Goal: Contribute content: Contribute content

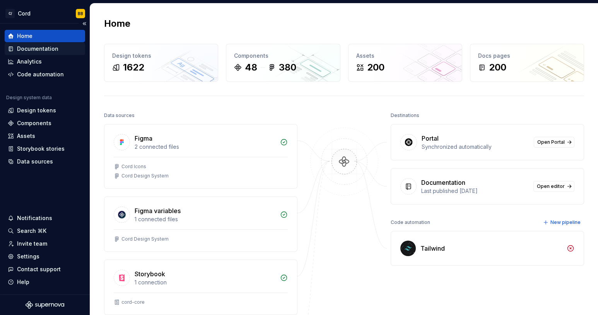
click at [32, 48] on div "Documentation" at bounding box center [37, 49] width 41 height 8
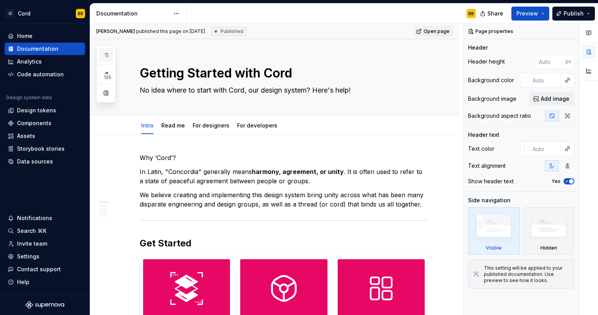
click at [104, 55] on icon "button" at bounding box center [106, 55] width 6 height 6
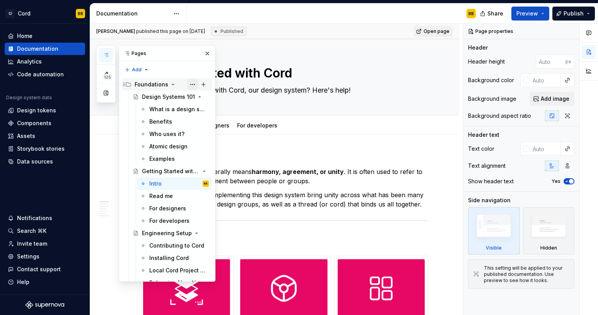
click at [187, 83] on button "Page tree" at bounding box center [192, 84] width 11 height 11
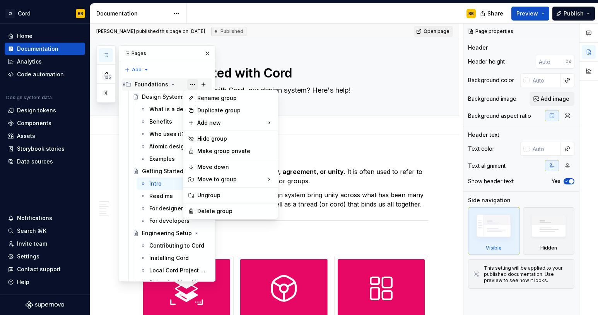
type textarea "*"
click at [304, 128] on div "New page" at bounding box center [316, 125] width 50 height 8
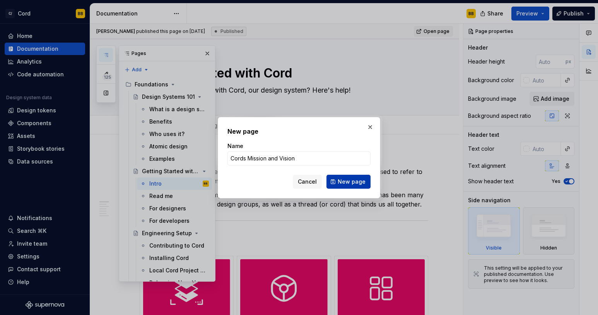
type input "Cords Mission and Vision"
click at [357, 181] on span "New page" at bounding box center [352, 182] width 28 height 8
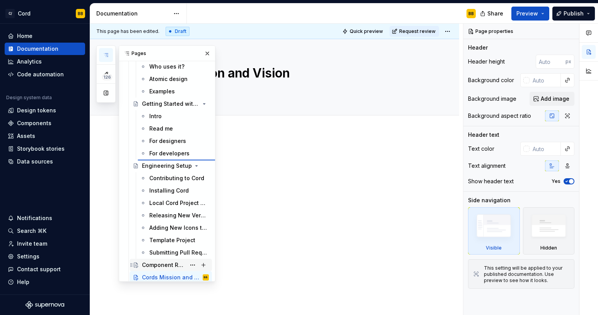
scroll to position [67, 0]
type textarea "*"
type textarea "Getting Started with Cord"
type textarea "No idea where to start with Cord, our design system? Here's help!"
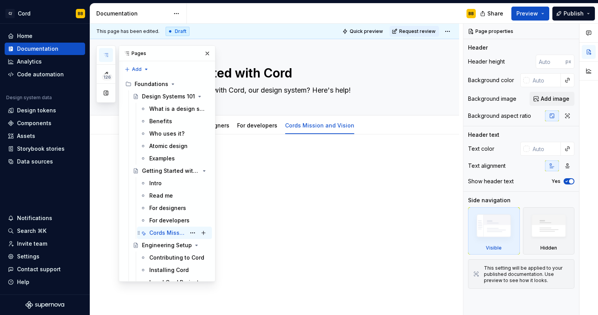
scroll to position [0, 0]
type textarea "*"
type textarea "Cords Mission and Vision"
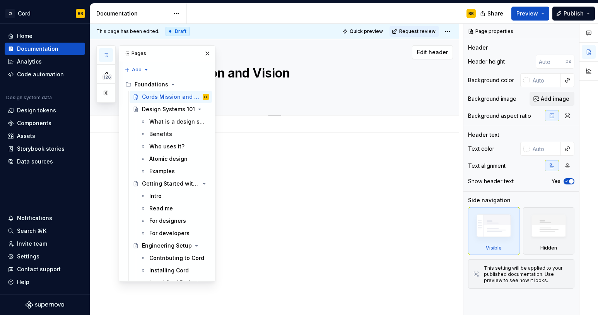
click at [272, 85] on textarea at bounding box center [282, 90] width 289 height 12
click at [266, 146] on div "This page has been edited. Draft Quick preview Request review Cords Mission and…" at bounding box center [276, 169] width 373 height 291
click at [266, 146] on div at bounding box center [274, 208] width 369 height 152
click at [202, 56] on button "button" at bounding box center [207, 53] width 11 height 11
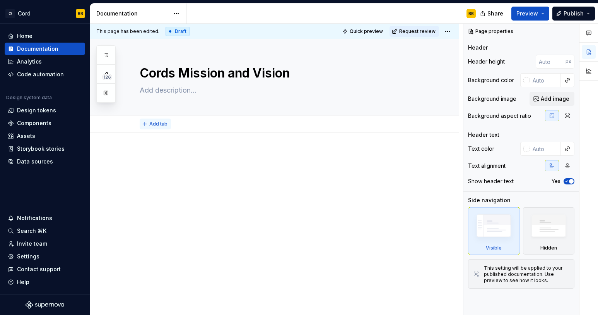
click at [159, 126] on span "Add tab" at bounding box center [158, 124] width 18 height 6
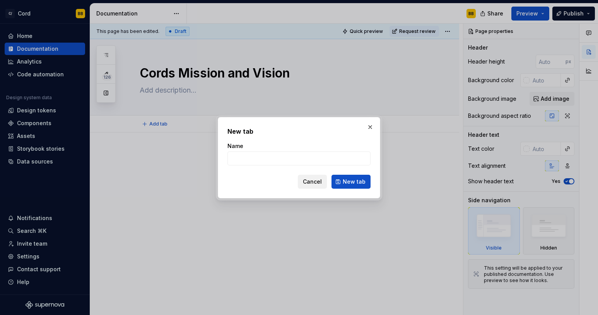
click at [316, 180] on span "Cancel" at bounding box center [312, 182] width 19 height 8
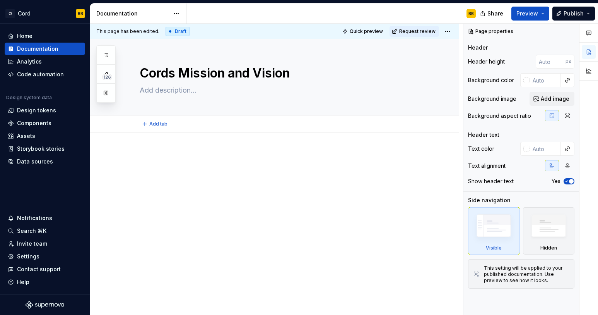
click at [143, 151] on p at bounding box center [284, 155] width 289 height 9
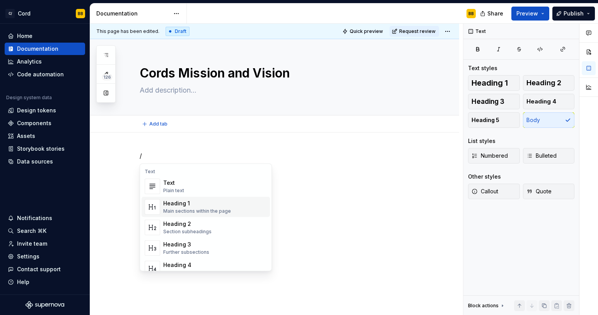
click at [172, 202] on div "Heading 1" at bounding box center [197, 203] width 68 height 8
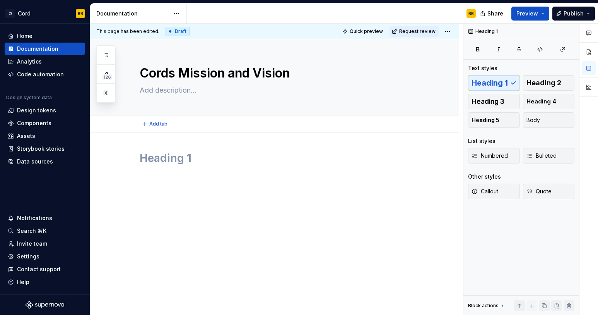
type textarea "*"
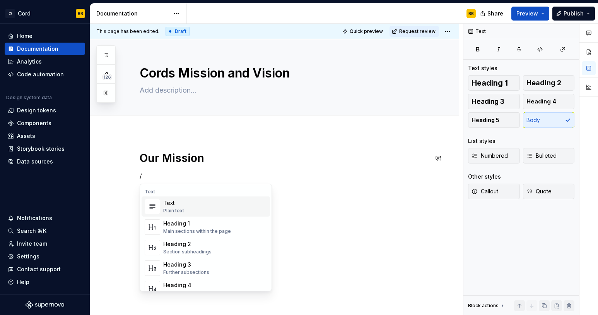
click at [178, 209] on div "Plain text" at bounding box center [173, 210] width 21 height 6
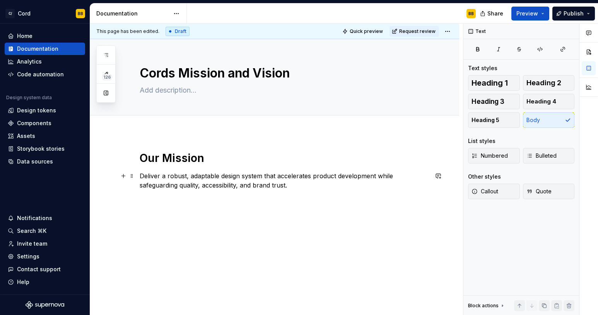
click at [140, 175] on p "Deliver a robust, adaptable design system that accelerates product development …" at bounding box center [284, 180] width 289 height 19
click at [383, 174] on p "TO deliver a robust, adaptable design system that accelerates product developme…" at bounding box center [284, 180] width 289 height 19
click at [147, 174] on p "TO deliver a robust, adaptable design system that accelerates product developme…" at bounding box center [284, 180] width 289 height 19
click at [340, 188] on p "To deliver a robust, adaptable design system that accelerates product developme…" at bounding box center [284, 180] width 289 height 19
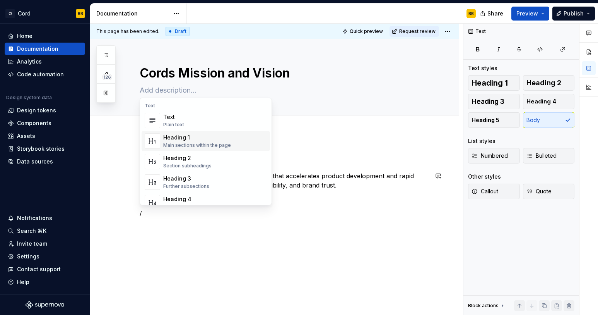
click at [200, 143] on div "Main sections within the page" at bounding box center [197, 145] width 68 height 6
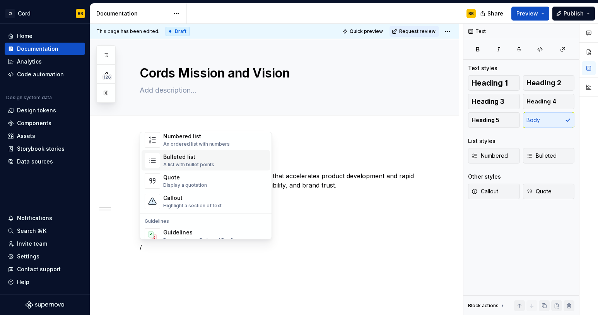
scroll to position [138, 0]
click at [183, 176] on div "Quote" at bounding box center [185, 177] width 44 height 8
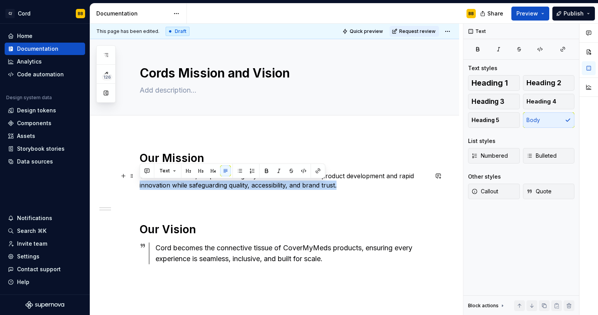
drag, startPoint x: 343, startPoint y: 186, endPoint x: 120, endPoint y: 182, distance: 222.6
click at [120, 182] on div "Our Mission To deliver a robust, adaptable design system that accelerates produ…" at bounding box center [274, 259] width 369 height 254
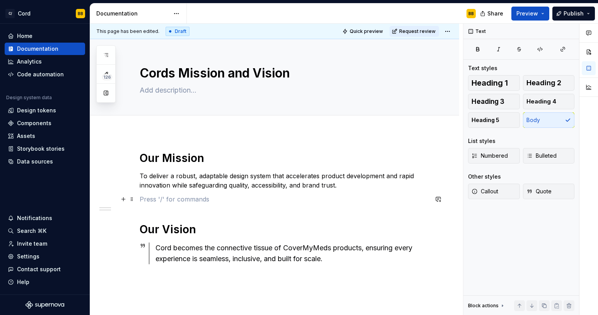
click at [315, 195] on p at bounding box center [284, 198] width 289 height 9
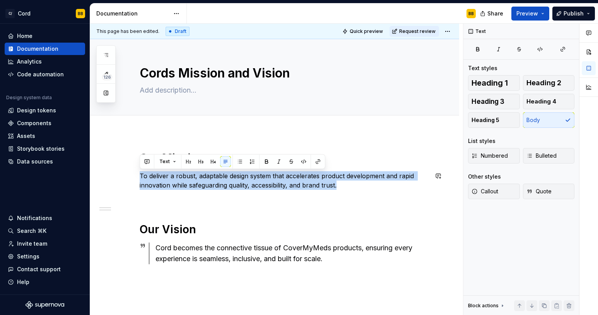
drag, startPoint x: 339, startPoint y: 188, endPoint x: 154, endPoint y: 171, distance: 185.9
click at [154, 171] on p "To deliver a robust, adaptable design system that accelerates product developme…" at bounding box center [284, 180] width 289 height 19
click at [170, 160] on button "Text" at bounding box center [168, 161] width 24 height 11
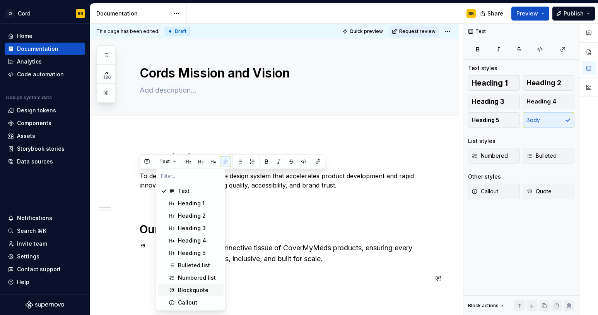
click at [192, 284] on span "Blockquote" at bounding box center [191, 290] width 66 height 12
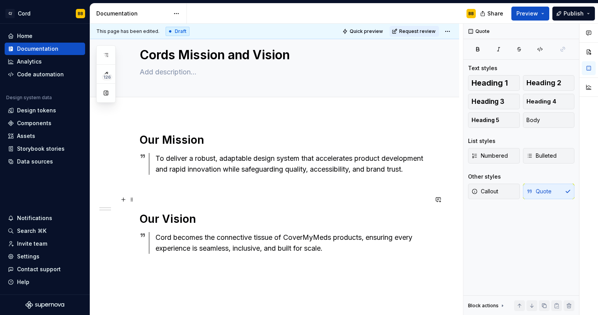
scroll to position [19, 0]
click at [189, 70] on textarea at bounding box center [282, 71] width 289 height 12
click at [169, 51] on textarea "Cords Mission and Vision" at bounding box center [282, 54] width 289 height 19
type textarea "*"
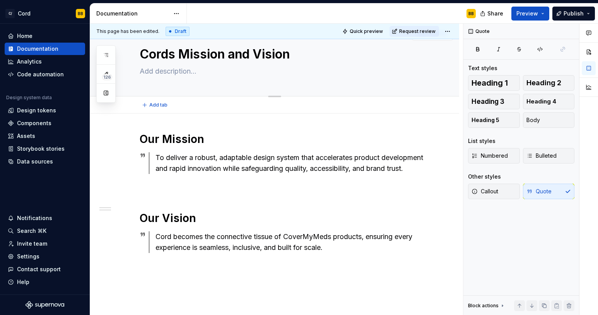
type textarea "Cord's Mission and Vision"
type textarea "*"
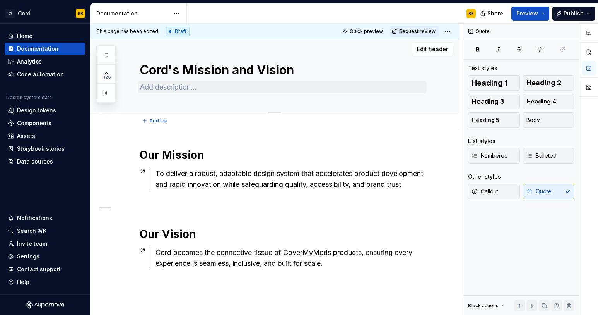
type textarea "Cord's Mission and Vision"
click at [156, 89] on textarea at bounding box center [282, 87] width 289 height 12
type textarea "*"
type textarea "T"
type textarea "*"
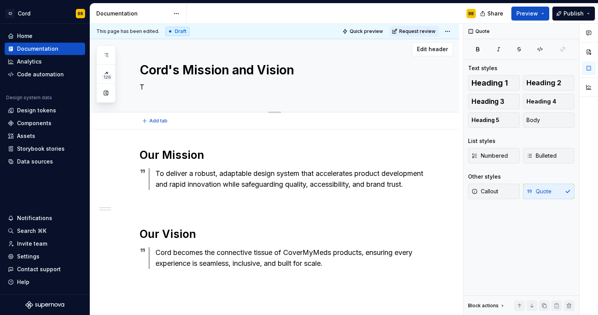
type textarea "Th"
type textarea "*"
type textarea "The"
type textarea "*"
type textarea "The"
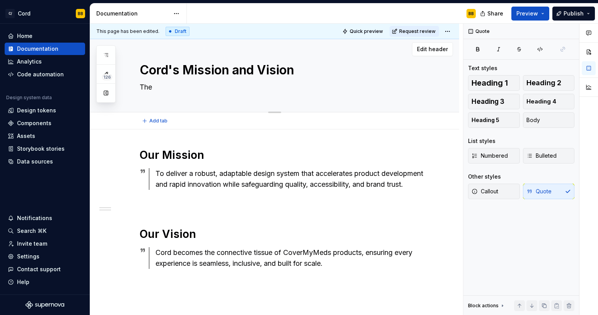
type textarea "*"
type textarea "The c"
type textarea "*"
type textarea "The"
type textarea "*"
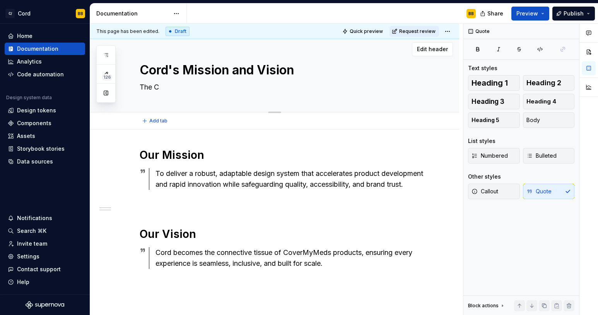
type textarea "The CO"
type textarea "*"
type textarea "The COr"
type textarea "*"
type textarea "The COrd"
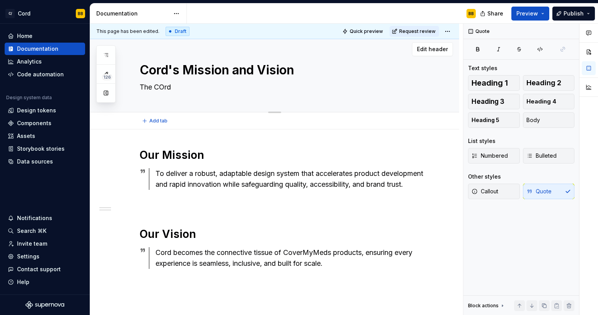
type textarea "*"
type textarea "The COr"
type textarea "*"
type textarea "The CO"
type textarea "*"
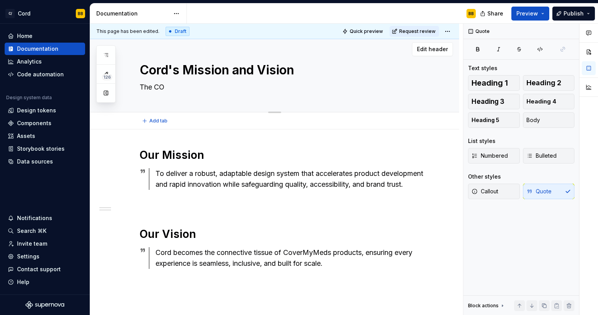
type textarea "The C"
type textarea "*"
type textarea "The Co"
type textarea "*"
type textarea "The Cor"
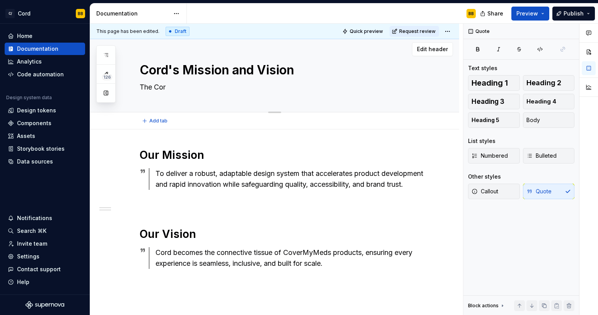
type textarea "*"
type textarea "The Cord"
type textarea "*"
type textarea "The Cord"
type textarea "*"
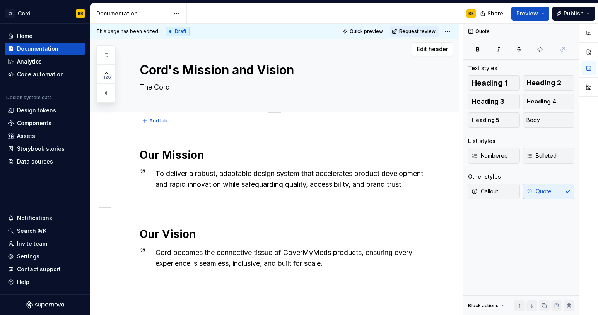
type textarea "The Cord t"
type textarea "*"
type textarea "The Cord te"
type textarea "*"
type textarea "The Cord team"
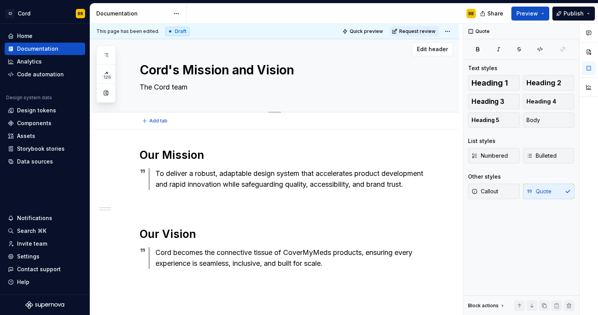
type textarea "*"
type textarea "The Cord team"
type textarea "*"
type textarea "The Cord team d"
type textarea "*"
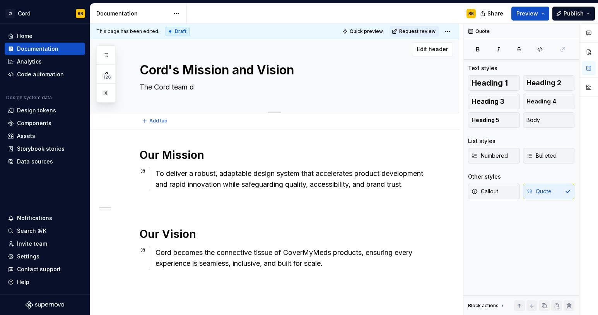
type textarea "The Cord team dr"
type textarea "*"
type textarea "The Cord team dri"
type textarea "*"
type textarea "The Cord team driv"
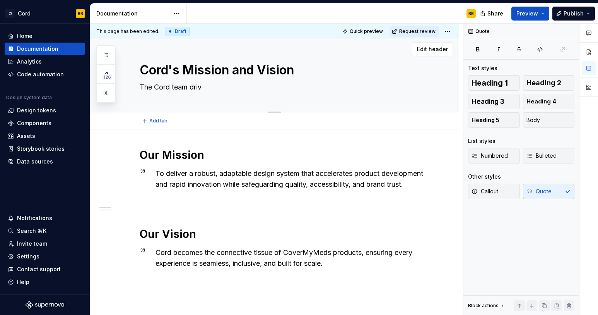
type textarea "*"
type textarea "The Cord team drive"
type textarea "*"
type textarea "The Cord team drives"
type textarea "*"
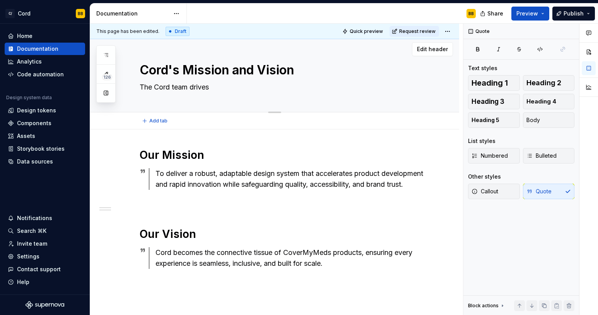
type textarea "The Cord team drives"
type textarea "*"
type textarea "The Cord team drives i"
type textarea "*"
type textarea "The Cord team drives in"
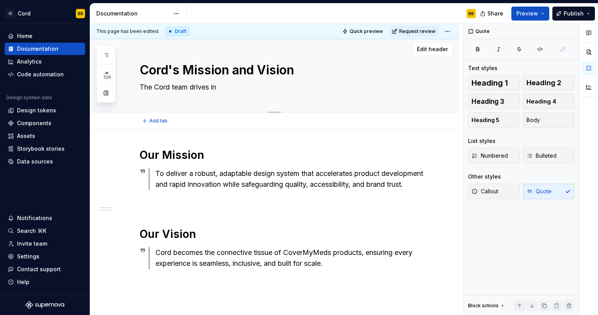
type textarea "*"
type textarea "The Cord team drives in"
type textarea "*"
type textarea "The Cord team drives in th"
type textarea "*"
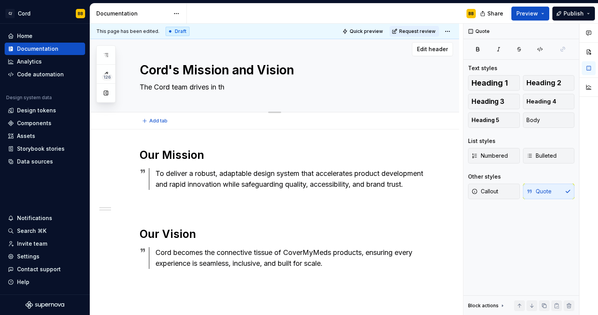
type textarea "The Cord team drives in the"
type textarea "*"
type textarea "The Cord team drives in the"
type textarea "*"
type textarea "The Cord team drives in the p"
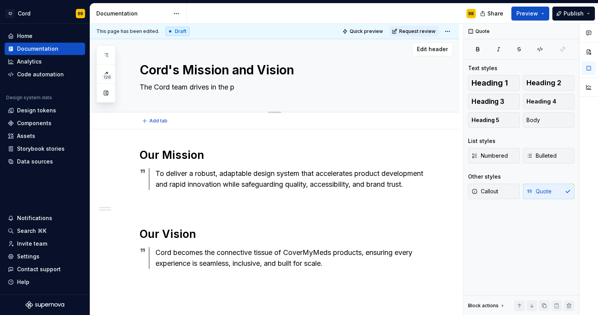
type textarea "*"
type textarea "The Cord team drives in the pu"
type textarea "*"
type textarea "The Cord team drives in the pur"
type textarea "*"
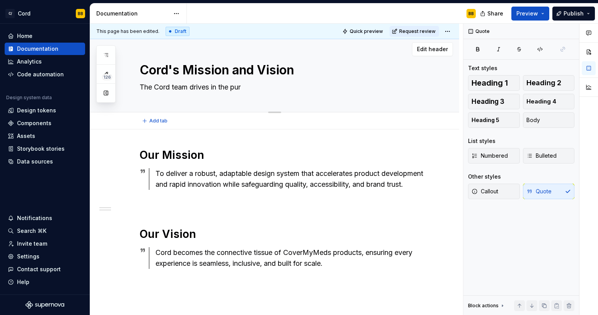
type textarea "The Cord team drives in the purs"
type textarea "*"
type textarea "The Cord team drives in the pursui"
type textarea "*"
type textarea "The Cord team drives in the pursuit"
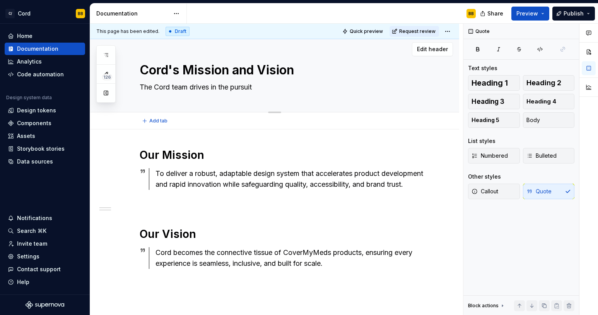
type textarea "*"
type textarea "The Cord team drives in the pursuit"
type textarea "*"
type textarea "The Cord team drives in the pursuit o"
type textarea "*"
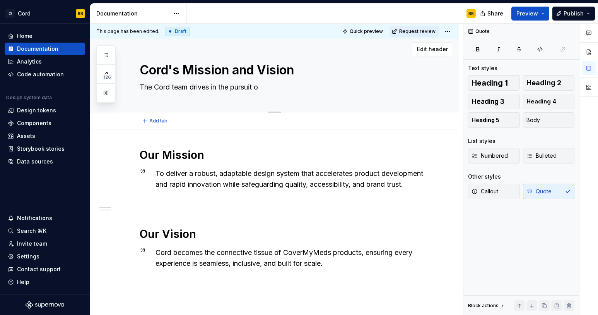
type textarea "The Cord team drives in the pursuit of"
type textarea "*"
type textarea "The Cord team drives in the pursuit of"
type textarea "*"
type textarea "The Cord team drives in the pursuit of e"
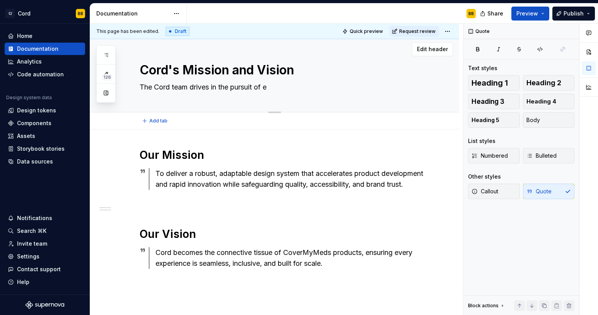
type textarea "*"
type textarea "The Cord team drives in the pursuit of ex"
type textarea "*"
type textarea "The Cord team drives in the pursuit of exc"
type textarea "*"
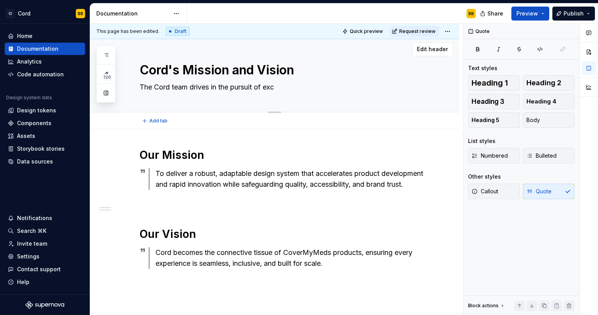
type textarea "The Cord team drives in the pursuit of exce"
type textarea "*"
type textarea "The Cord team drives in the pursuit of excel"
type textarea "*"
type textarea "The Cord team drives in the pursuit of excell"
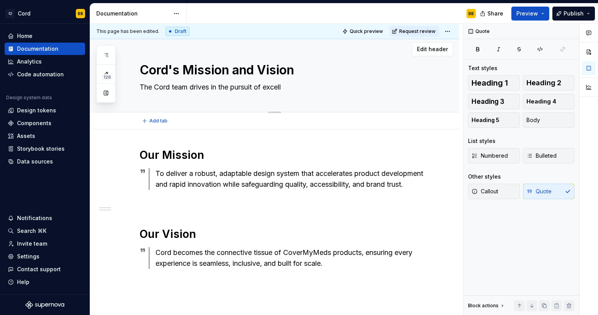
type textarea "*"
type textarea "The Cord team drives in the pursuit of excelle"
type textarea "*"
type textarea "The Cord team drives in the pursuit of excellec"
type textarea "*"
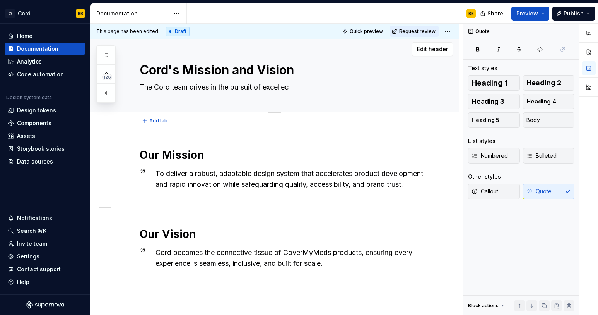
type textarea "The Cord team drives in the pursuit of excellece"
type textarea "*"
type textarea "The Cord team drives in the pursuit of excellece"
type textarea "*"
type textarea "The Cord team drives in the pursuit of excellece a"
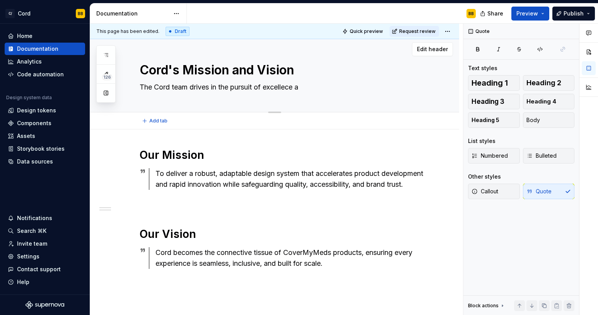
type textarea "*"
type textarea "The Cord team drives in the pursuit of excellece an"
type textarea "*"
type textarea "The Cord team drives in the pursuit of excellece and"
type textarea "*"
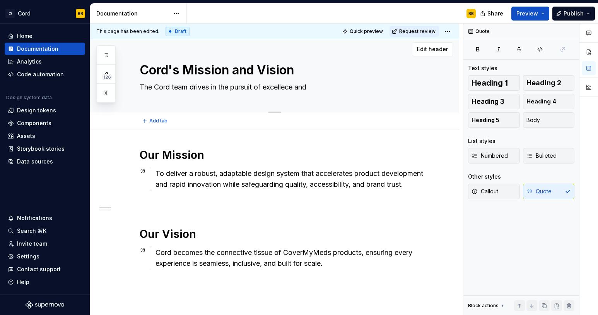
type textarea "The Cord team drives in the pursuit of excellece and"
click at [288, 86] on textarea "The Cord team drives in the pursuit of excellece and" at bounding box center [282, 87] width 289 height 12
type textarea "*"
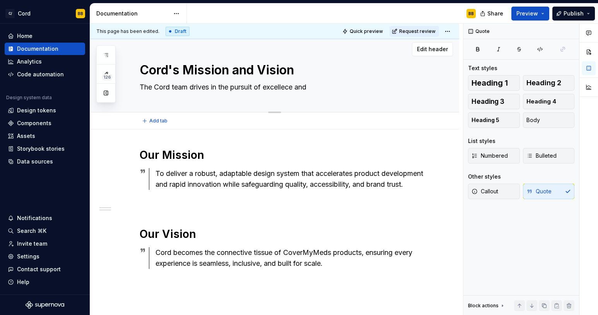
type textarea "V"
type textarea "*"
type textarea "Vi"
type textarea "*"
type textarea "Vie"
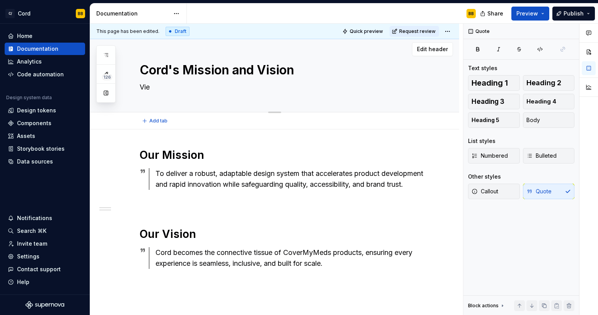
type textarea "*"
type textarea "View"
type textarea "*"
type textarea "View"
type textarea "*"
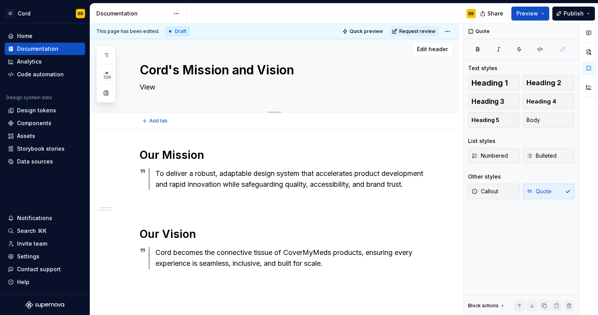
type textarea "View t"
type textarea "*"
type textarea "View th"
type textarea "*"
type textarea "View the"
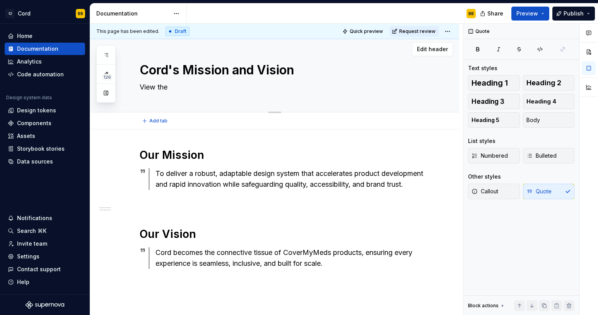
type textarea "*"
type textarea "View the"
type textarea "*"
type textarea "View the g"
type textarea "*"
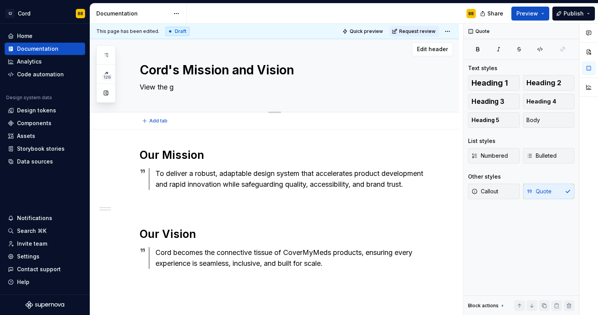
type textarea "View the gr"
type textarea "*"
type textarea "View the gro"
type textarea "*"
type textarea "View the grou"
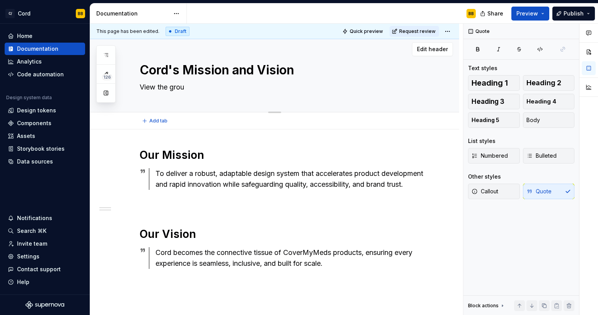
type textarea "*"
type textarea "View the groun"
type textarea "*"
type textarea "View the ground"
type textarea "*"
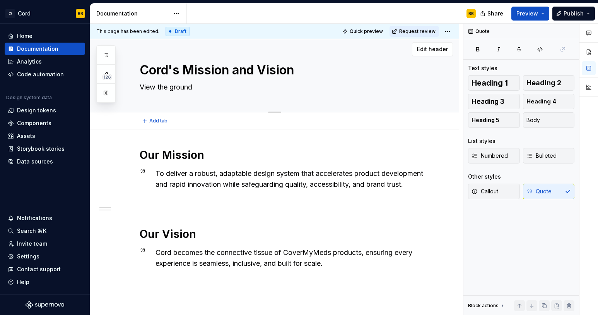
type textarea "View the groundi"
type textarea "*"
type textarea "View the groundin"
type textarea "*"
type textarea "View the grounding"
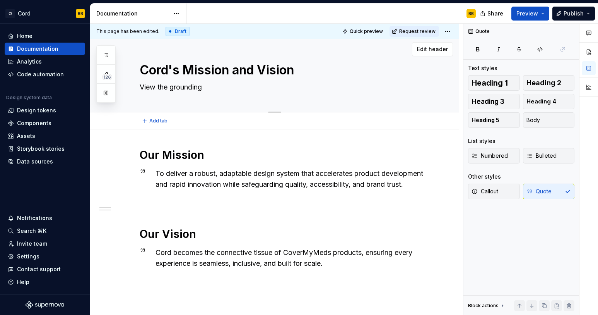
type textarea "*"
type textarea "View the grounding"
type textarea "*"
type textarea "View the grounding f"
type textarea "*"
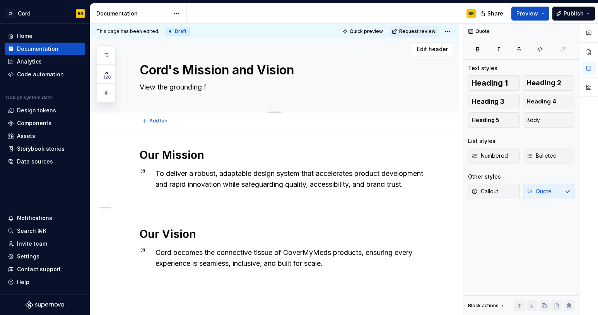
type textarea "View the grounding fo"
type textarea "*"
type textarea "View the grounding for"
type textarea "*"
type textarea "View the grounding forc"
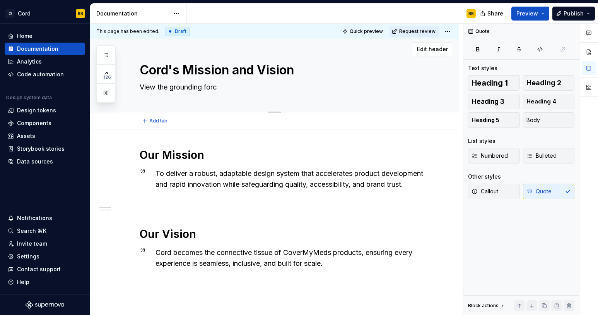
type textarea "*"
type textarea "View the grounding force"
type textarea "*"
type textarea "View the grounding force"
type textarea "*"
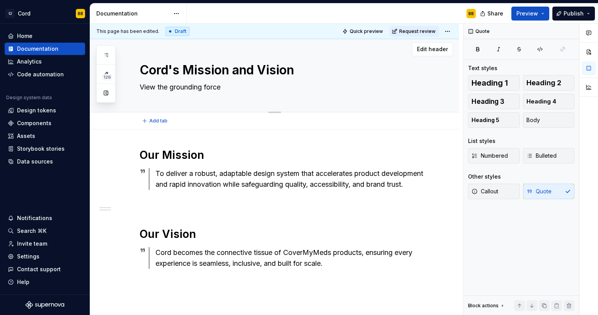
type textarea "View the grounding force a"
type textarea "*"
type textarea "View the grounding force an"
type textarea "*"
type textarea "View the grounding force and"
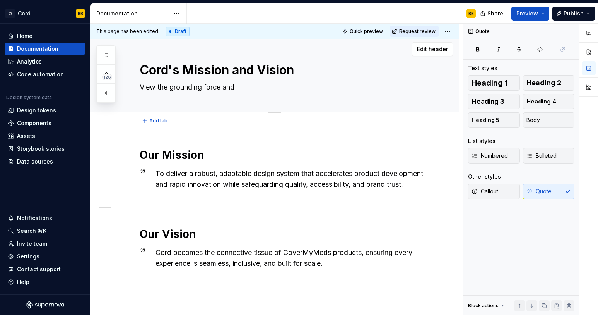
type textarea "*"
type textarea "View the grounding force and"
type textarea "*"
type textarea "View the grounding force and th"
type textarea "*"
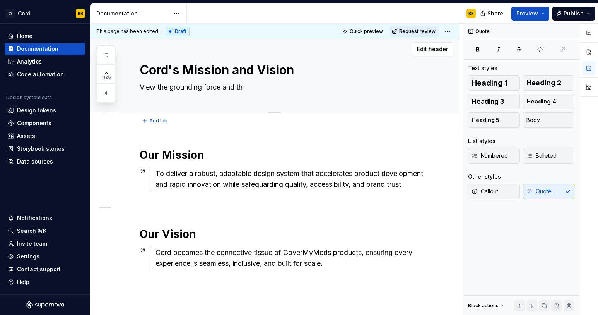
type textarea "View the grounding force and the"
type textarea "*"
type textarea "View the grounding force and the"
type textarea "*"
type textarea "View the grounding force and the n"
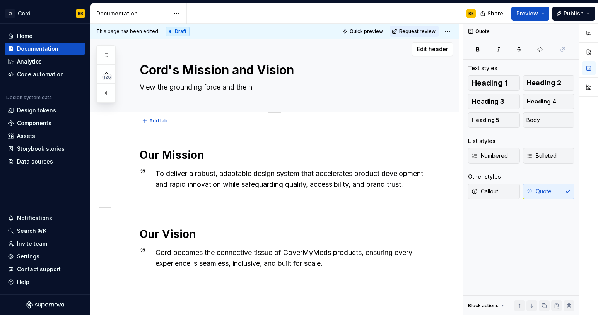
type textarea "*"
type textarea "View the grounding force and the no"
type textarea "*"
type textarea "View the grounding force and the nor"
type textarea "*"
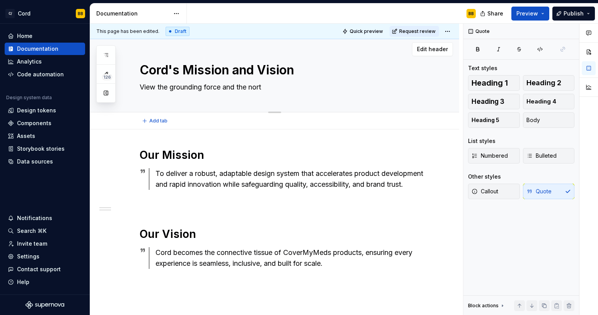
type textarea "View the grounding force and the north"
click at [222, 172] on div "To deliver a robust, adaptable design system that accelerates product developme…" at bounding box center [292, 179] width 273 height 22
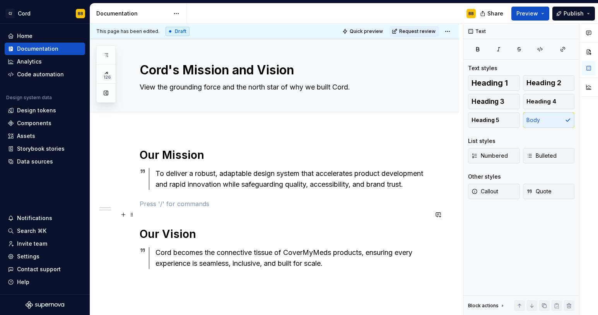
click at [222, 208] on p at bounding box center [284, 203] width 289 height 9
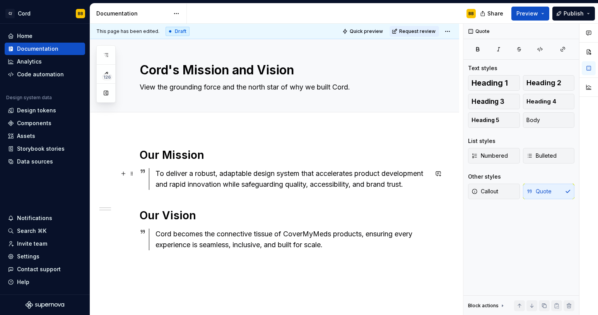
click at [215, 183] on div "To deliver a robust, adaptable design system that accelerates product developme…" at bounding box center [292, 179] width 273 height 22
click at [255, 184] on div "To deliver a robust, adaptable design system that accelerates product developme…" at bounding box center [292, 179] width 273 height 22
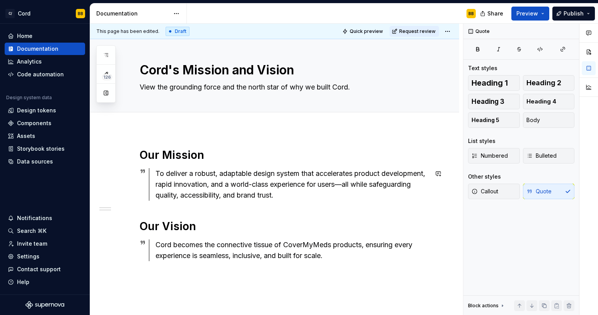
click at [192, 202] on div "Our Mission To deliver a robust, adaptable design system that accelerates produ…" at bounding box center [284, 214] width 289 height 132
click at [384, 258] on div "Cord becomes the connective tissue of CoverMyMeds products, ensuring every expe…" at bounding box center [292, 250] width 273 height 22
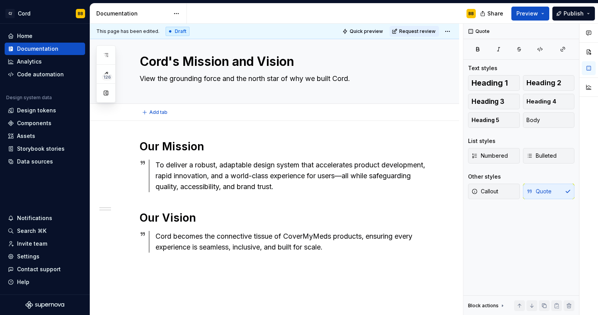
scroll to position [0, 0]
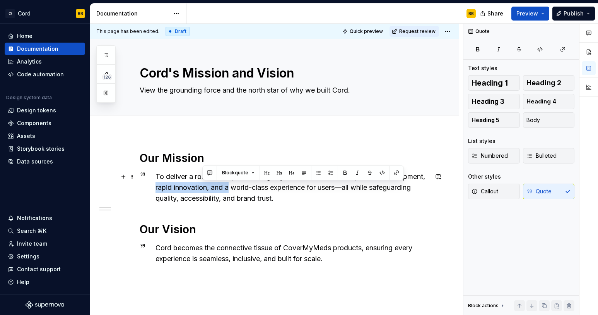
drag, startPoint x: 278, startPoint y: 186, endPoint x: 202, endPoint y: 187, distance: 75.9
click at [202, 187] on div "To deliver a robust, adaptable design system that accelerates product developme…" at bounding box center [292, 187] width 273 height 33
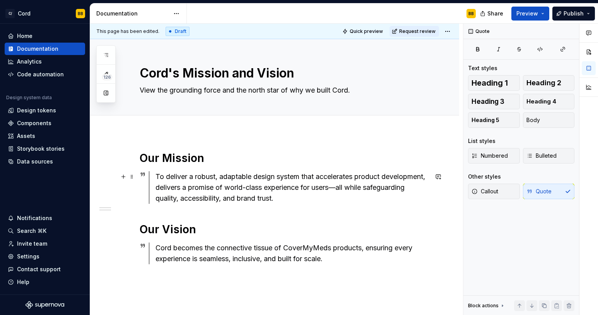
click at [363, 186] on div "To deliver a robust, adaptable design system that accelerates product developme…" at bounding box center [292, 187] width 273 height 33
click at [201, 187] on div "To deliver a robust, adaptable design system that accelerates product developme…" at bounding box center [292, 187] width 273 height 33
click at [353, 256] on div "Cord becomes the connective tissue of CoverMyMeds products, ensuring every expe…" at bounding box center [292, 253] width 273 height 22
click at [369, 32] on span "Quick preview" at bounding box center [366, 31] width 33 height 6
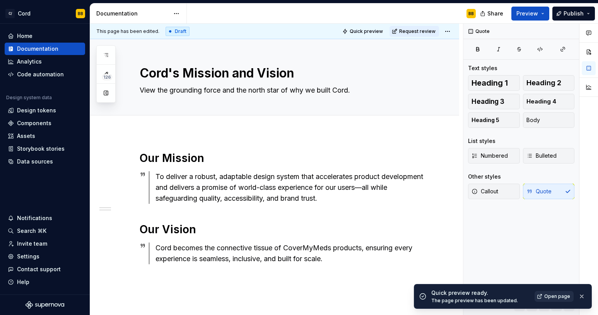
click at [559, 295] on span "Open page" at bounding box center [558, 296] width 26 height 6
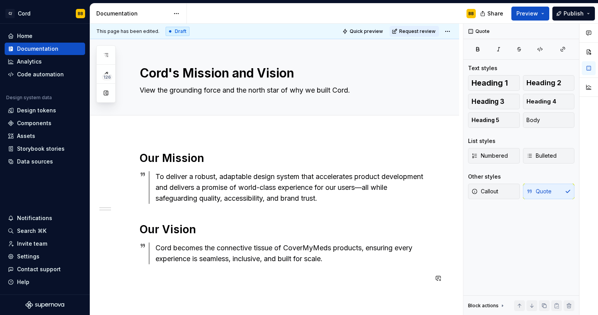
scroll to position [48, 0]
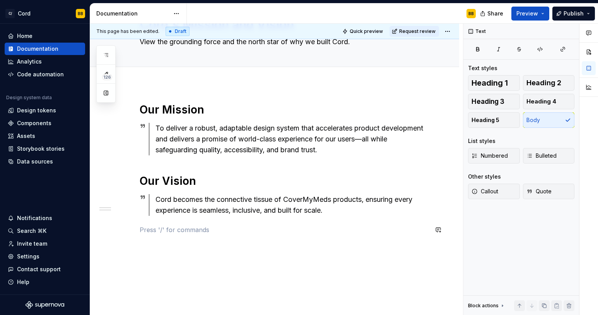
click at [349, 218] on div "Our Mission To deliver a robust, adaptable design system that accelerates produ…" at bounding box center [284, 169] width 289 height 132
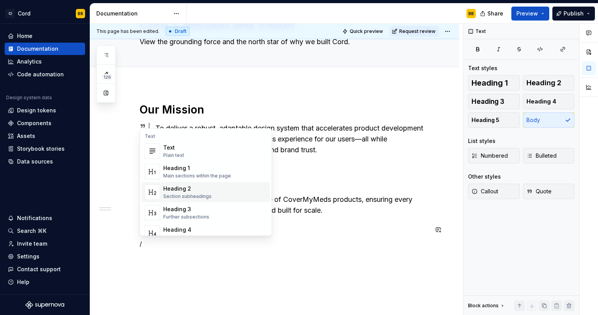
click at [192, 183] on span "Heading 2 Section subheadings" at bounding box center [206, 192] width 129 height 20
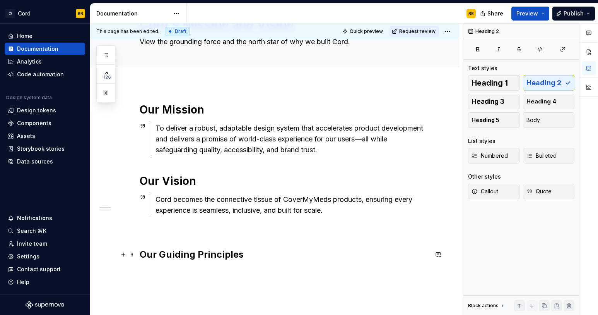
click at [264, 256] on h2 "Our Guiding Principles" at bounding box center [284, 254] width 289 height 12
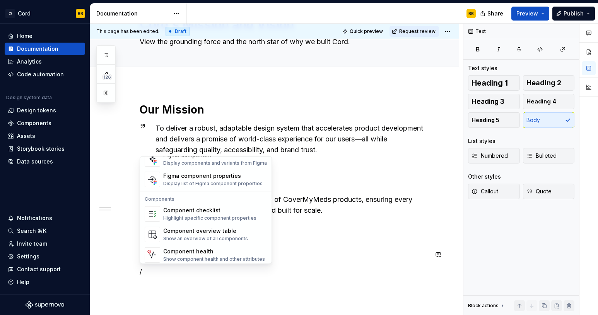
scroll to position [771, 0]
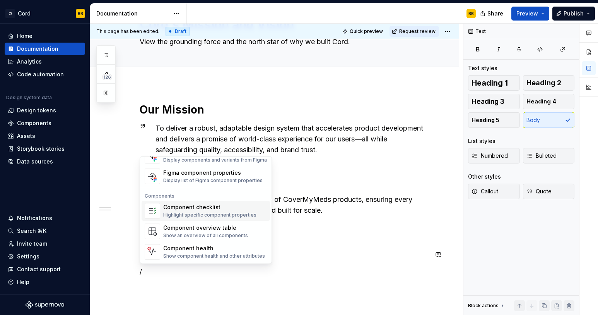
click at [174, 212] on div "Highlight specific component properties" at bounding box center [209, 215] width 93 height 6
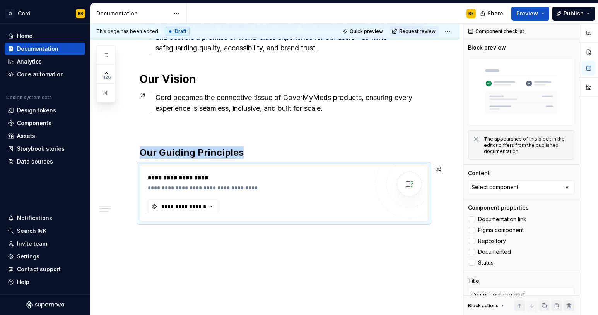
scroll to position [151, 0]
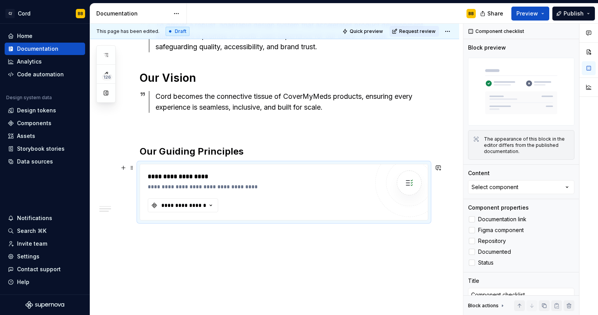
click at [363, 167] on div "**********" at bounding box center [284, 192] width 288 height 56
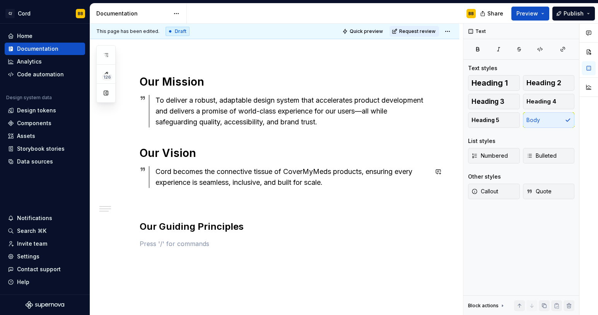
scroll to position [75, 0]
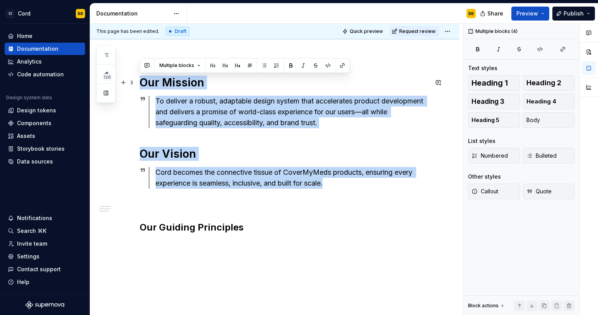
drag, startPoint x: 332, startPoint y: 184, endPoint x: 141, endPoint y: 84, distance: 215.9
click at [141, 84] on div "Our Mission To deliver a robust, adaptable design system that accelerates produ…" at bounding box center [284, 161] width 289 height 173
copy div "Our Mission To deliver a robust, adaptable design system that accelerates produ…"
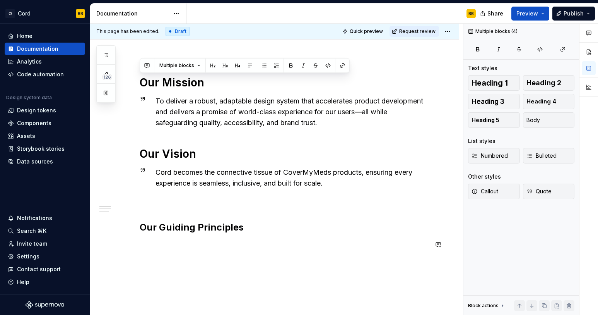
click at [175, 250] on div "Our Mission To deliver a robust, adaptable design system that accelerates produ…" at bounding box center [284, 166] width 289 height 183
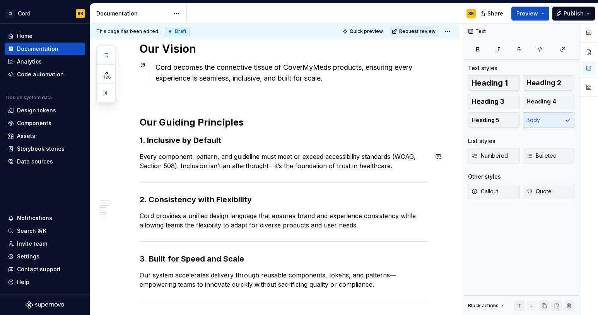
scroll to position [174, 0]
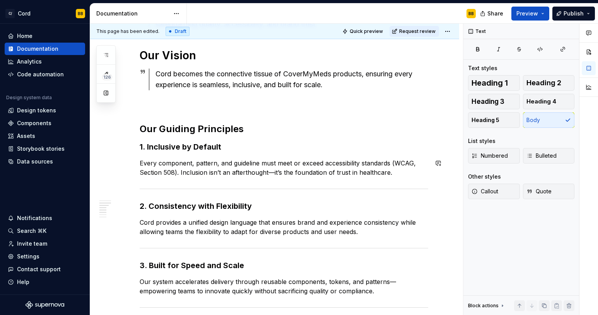
click at [200, 158] on div "Our Mission To deliver a robust, adaptable design system that accelerates produ…" at bounding box center [284, 195] width 289 height 437
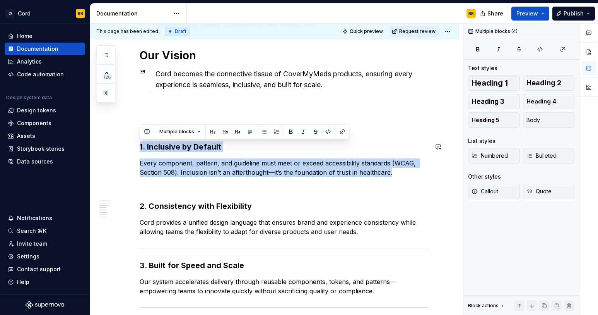
drag, startPoint x: 418, startPoint y: 182, endPoint x: 134, endPoint y: 139, distance: 287.6
click at [134, 139] on div "Our Mission To deliver a robust, adaptable design system that accelerates produ…" at bounding box center [274, 238] width 369 height 559
click at [194, 127] on button "Multiple blocks" at bounding box center [180, 131] width 48 height 11
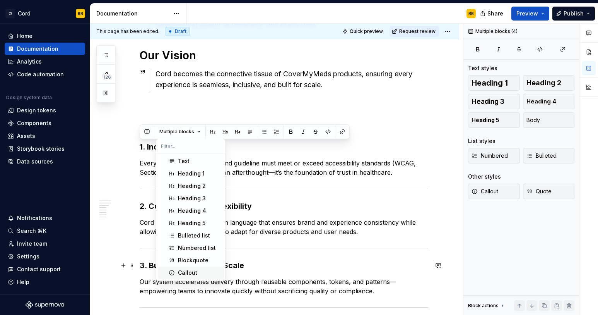
click at [188, 266] on span "Callout" at bounding box center [191, 272] width 66 height 12
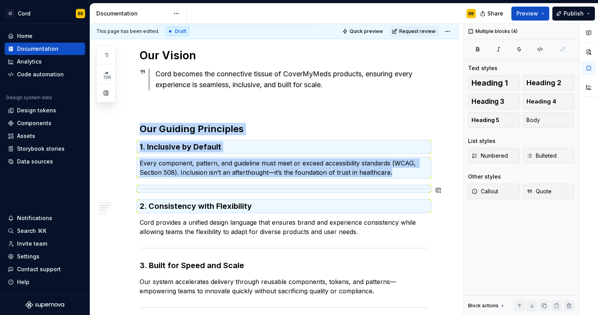
click at [176, 180] on div "Our Mission To deliver a robust, adaptable design system that accelerates produ…" at bounding box center [284, 195] width 289 height 437
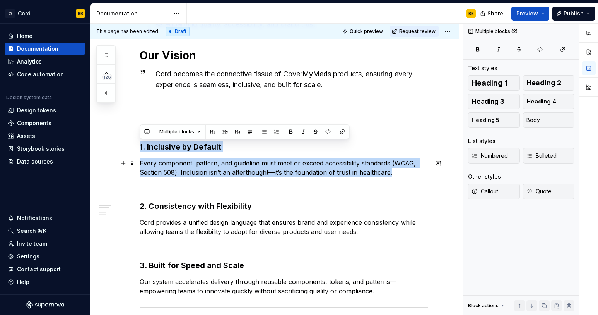
drag, startPoint x: 141, startPoint y: 145, endPoint x: 430, endPoint y: 174, distance: 291.0
click at [430, 174] on div "Our Mission To deliver a robust, adaptable design system that accelerates produ…" at bounding box center [274, 238] width 369 height 559
click at [147, 133] on button "button" at bounding box center [147, 131] width 11 height 11
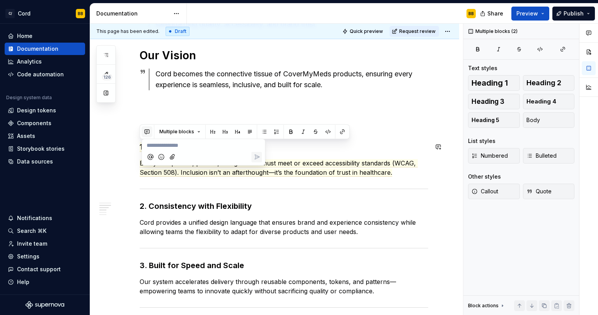
click at [146, 129] on button "button" at bounding box center [147, 131] width 11 height 11
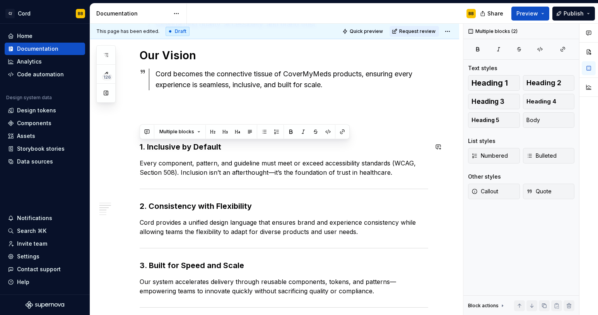
click at [139, 153] on div "Our Mission To deliver a robust, adaptable design system that accelerates produ…" at bounding box center [274, 238] width 369 height 559
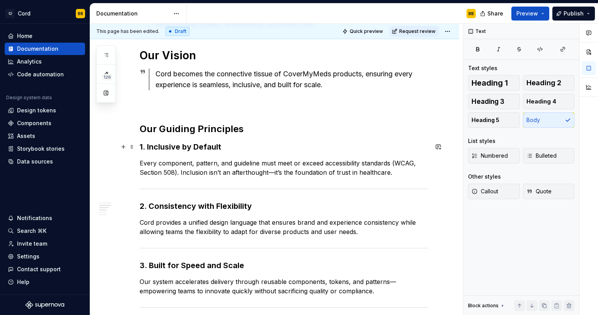
click at [139, 145] on div "Our Mission To deliver a robust, adaptable design system that accelerates produ…" at bounding box center [274, 238] width 369 height 559
click at [147, 136] on div "Our Mission To deliver a robust, adaptable design system that accelerates produ…" at bounding box center [284, 195] width 289 height 437
click at [246, 129] on h2 "Our Guiding Principles" at bounding box center [284, 129] width 289 height 12
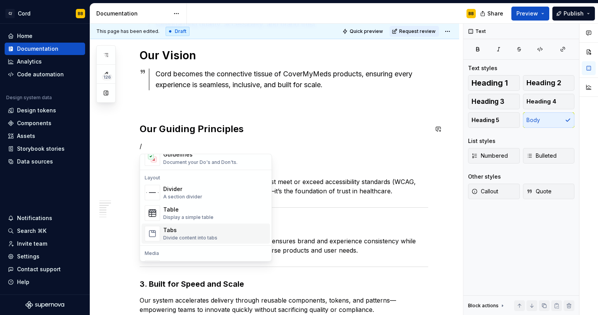
scroll to position [243, 0]
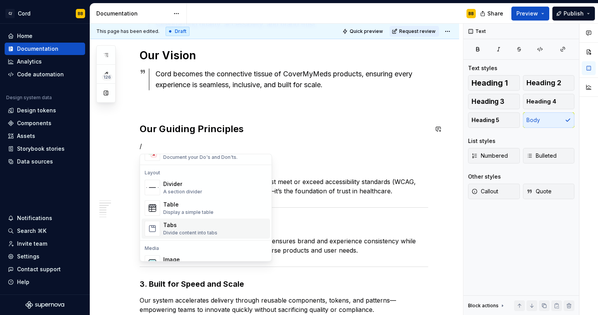
click at [206, 231] on div "Divide content into tabs" at bounding box center [190, 233] width 54 height 6
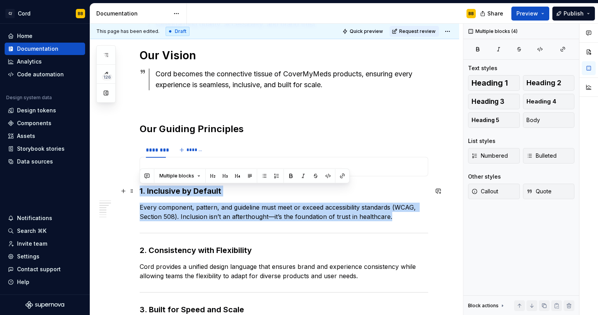
drag, startPoint x: 366, startPoint y: 212, endPoint x: 137, endPoint y: 191, distance: 229.4
click at [137, 191] on div "Our Mission To deliver a robust, adaptable design system that accelerates produ…" at bounding box center [274, 260] width 369 height 603
copy div "1. Inclusive by Default Every component, pattern, and guideline must meet or ex…"
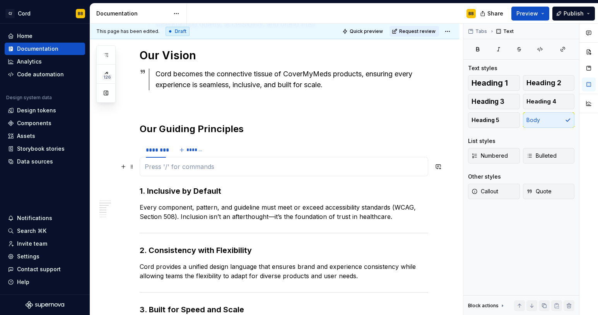
click at [163, 163] on p at bounding box center [284, 166] width 279 height 9
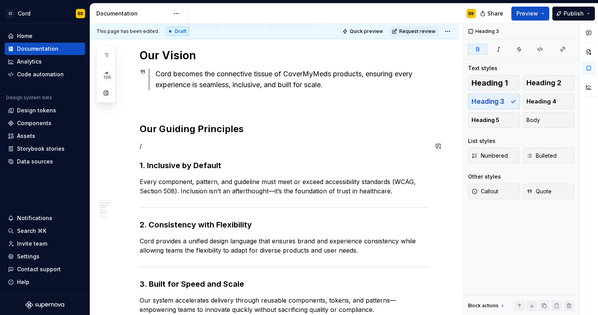
click at [162, 151] on div "Our Mission To deliver a robust, adaptable design system that accelerates produ…" at bounding box center [284, 204] width 289 height 455
click at [152, 144] on p "/" at bounding box center [284, 145] width 289 height 9
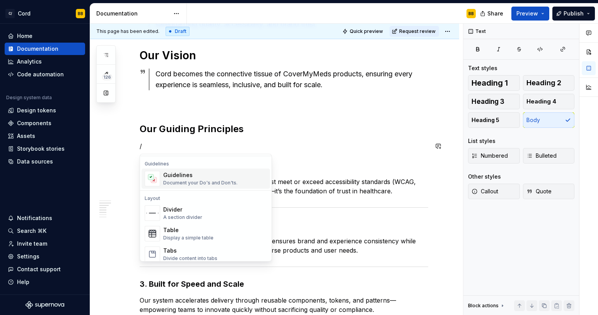
scroll to position [226, 0]
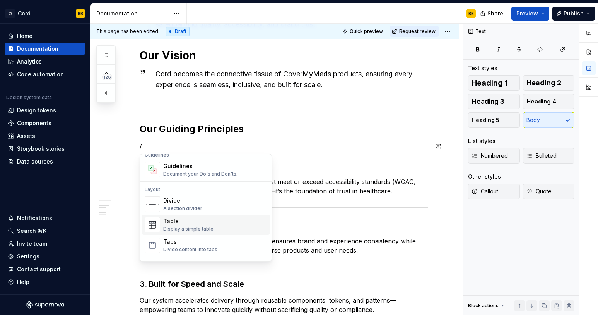
click at [175, 222] on div "Table" at bounding box center [188, 221] width 50 height 8
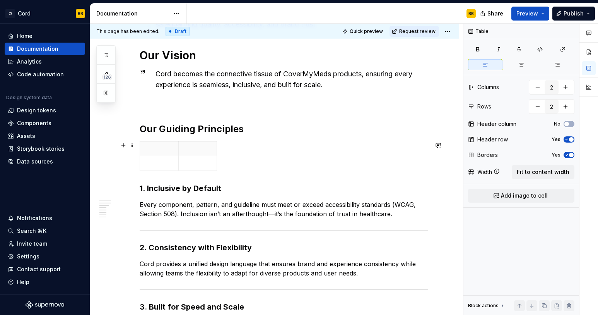
click at [242, 150] on div at bounding box center [284, 157] width 289 height 32
click at [232, 158] on div at bounding box center [284, 157] width 289 height 32
click at [138, 188] on div "Our Mission To deliver a robust, adaptable design system that accelerates produ…" at bounding box center [274, 259] width 369 height 600
click at [248, 155] on div at bounding box center [284, 157] width 289 height 32
click at [167, 151] on p at bounding box center [159, 149] width 29 height 8
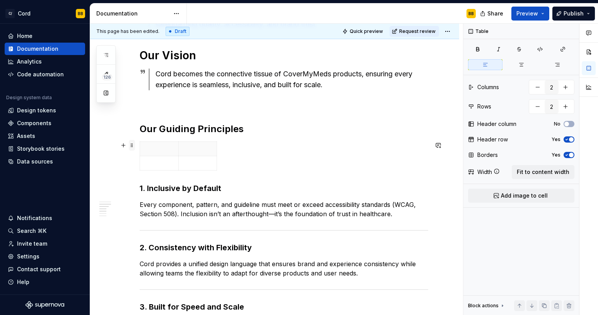
click at [132, 146] on span at bounding box center [132, 145] width 6 height 11
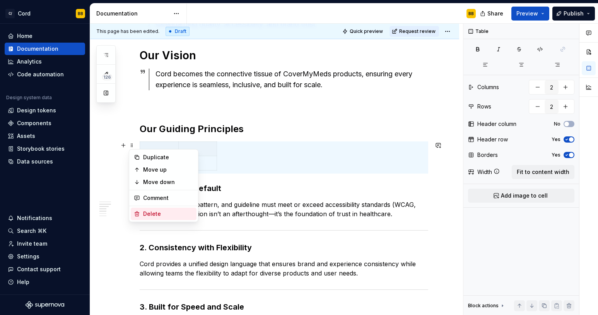
click at [149, 212] on div "Delete" at bounding box center [168, 214] width 50 height 8
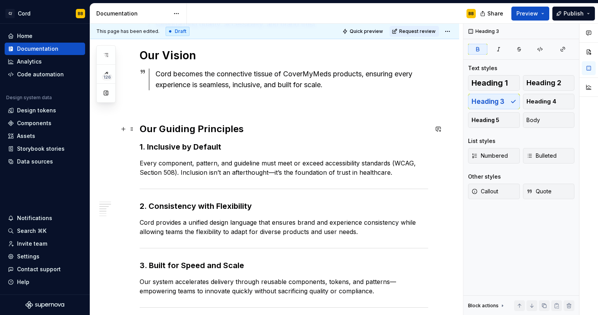
click at [246, 130] on h2 "Our Guiding Principles" at bounding box center [284, 129] width 289 height 12
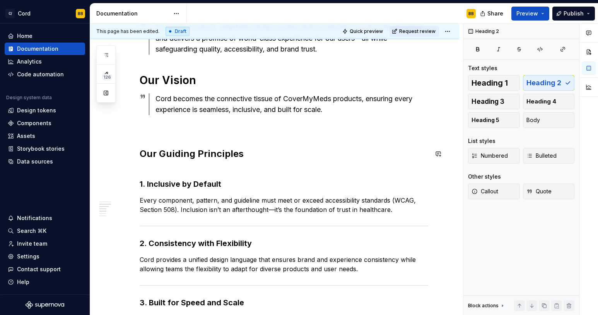
scroll to position [147, 0]
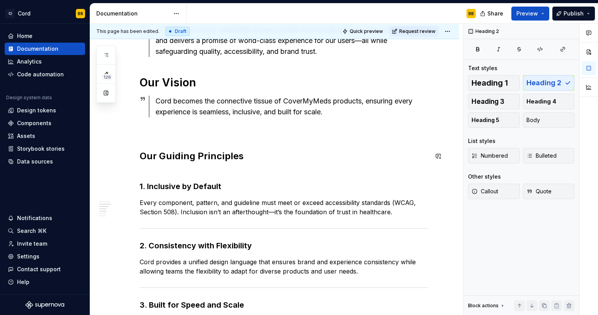
click at [190, 130] on p at bounding box center [284, 131] width 289 height 9
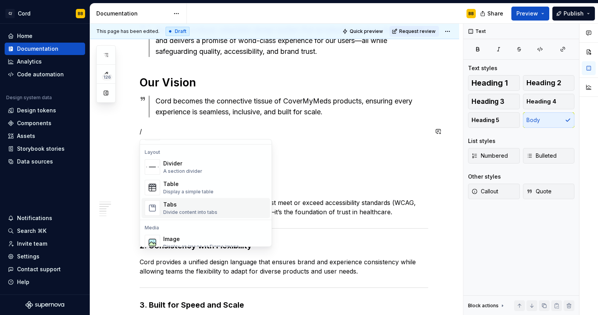
scroll to position [248, 0]
click at [183, 170] on div "A section divider" at bounding box center [182, 171] width 39 height 6
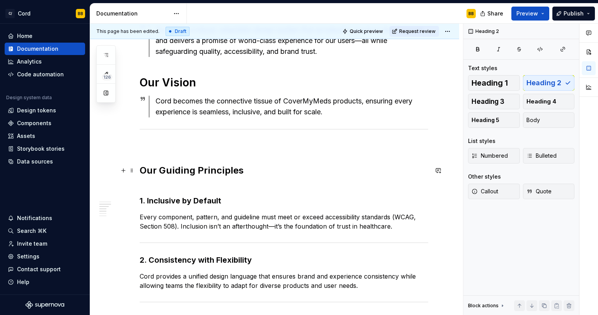
click at [142, 170] on h2 "Our Guiding Principles" at bounding box center [284, 176] width 289 height 25
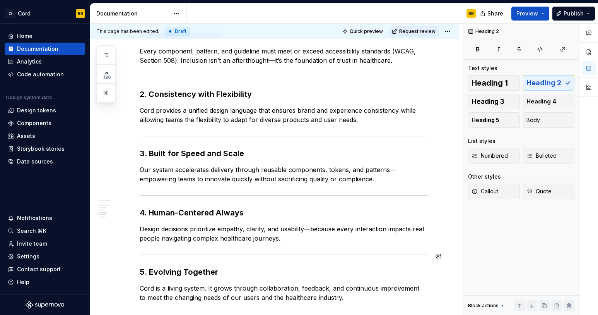
scroll to position [384, 0]
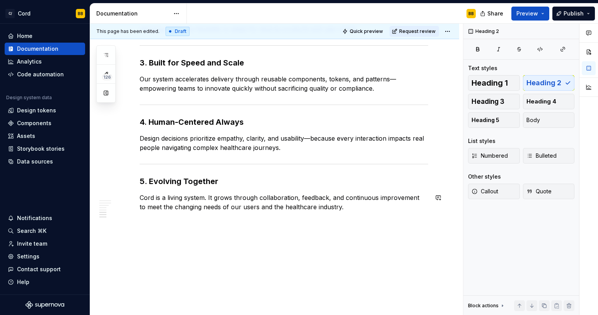
click at [239, 294] on div "Our Mission To deliver a robust, adaptable design system that accelerates produ…" at bounding box center [274, 31] width 369 height 567
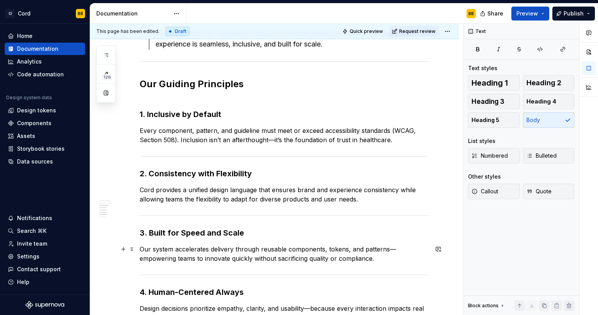
scroll to position [215, 0]
